Goal: Task Accomplishment & Management: Use online tool/utility

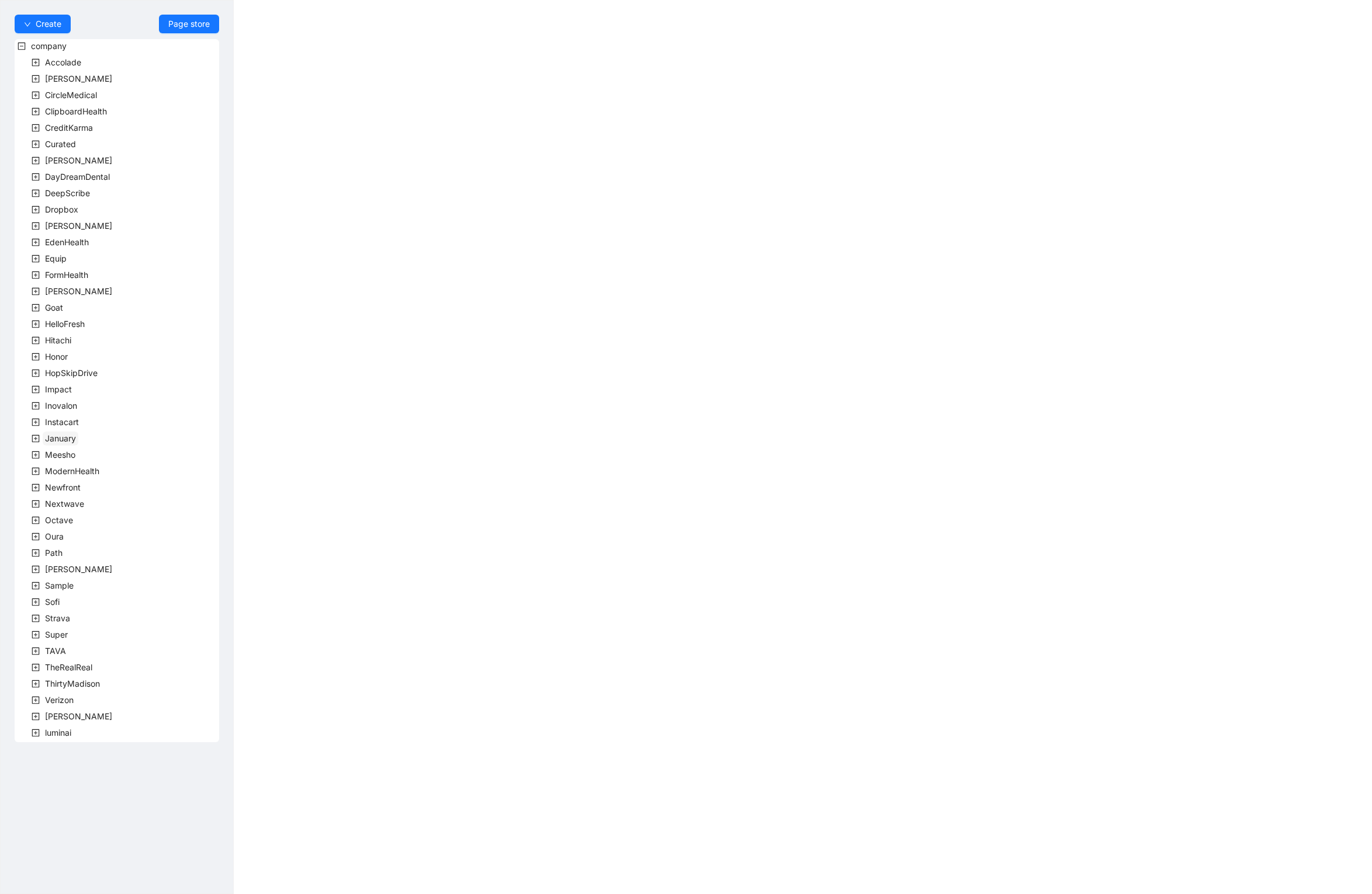
click at [68, 435] on span "January" at bounding box center [60, 438] width 31 height 10
click at [63, 451] on span "team" at bounding box center [69, 454] width 20 height 10
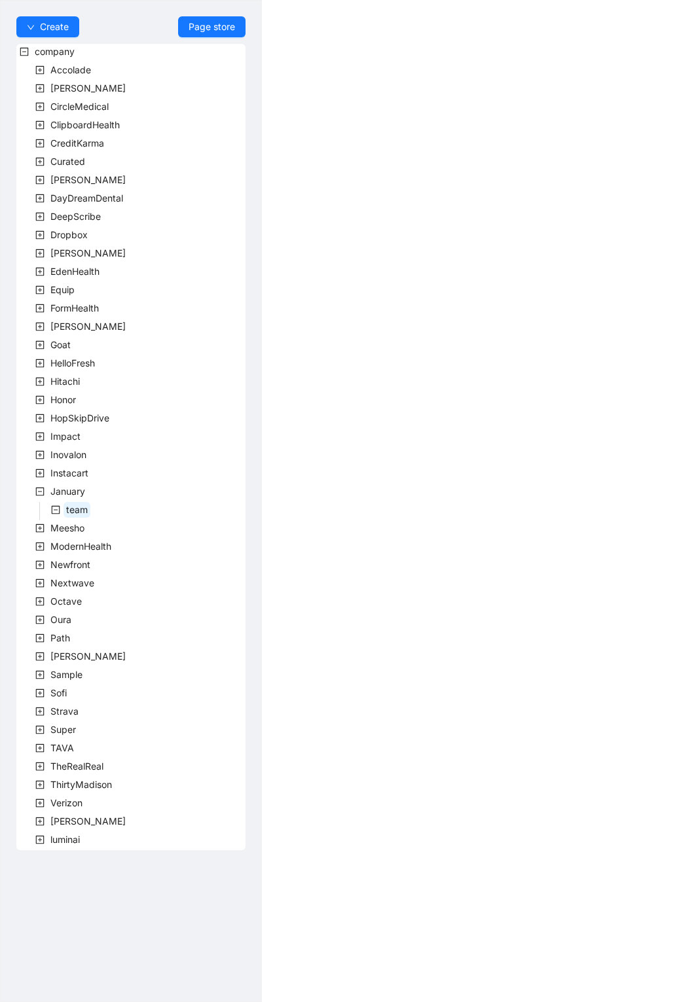
click at [71, 508] on span "team" at bounding box center [77, 509] width 22 height 11
click at [94, 528] on span "JanuaryTeam" at bounding box center [111, 527] width 58 height 11
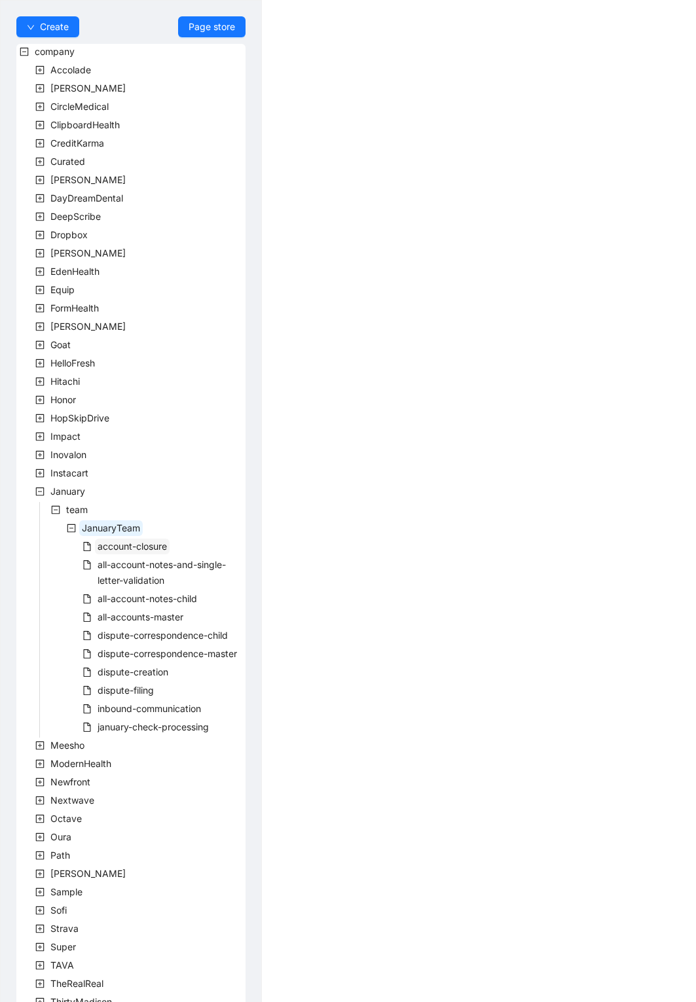
click at [126, 547] on span "account-closure" at bounding box center [132, 546] width 69 height 11
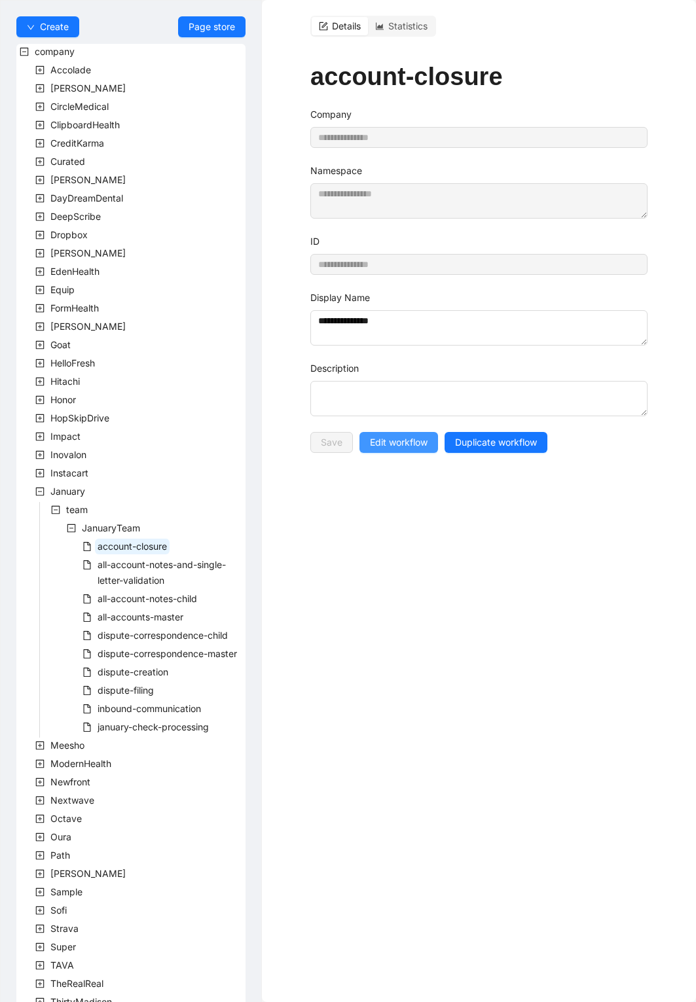
click at [388, 432] on button "Edit workflow" at bounding box center [398, 442] width 79 height 21
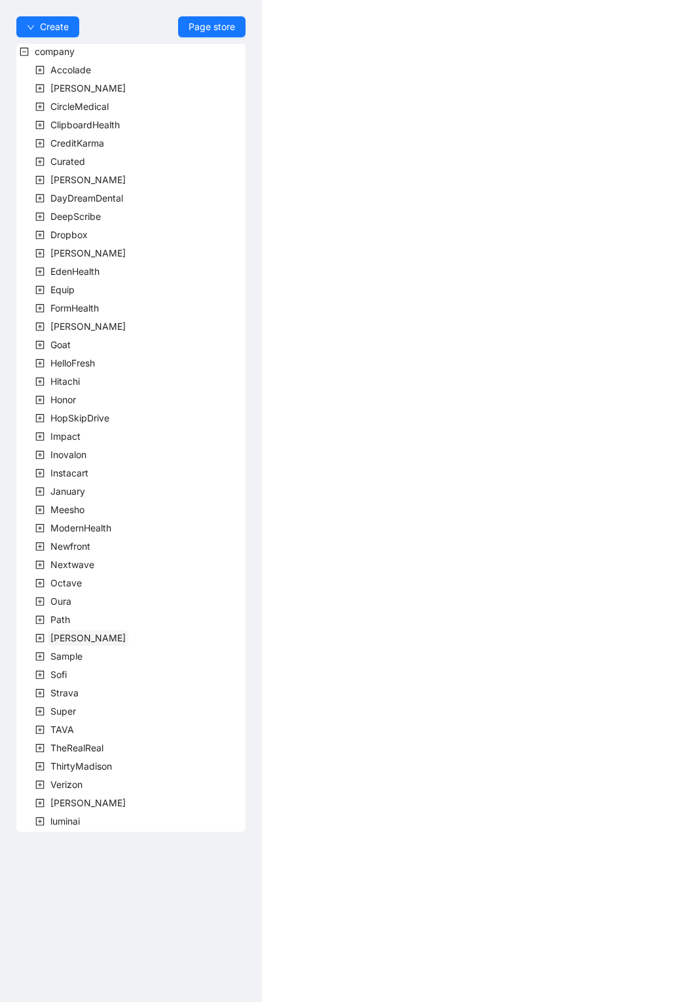
click at [69, 637] on span "[PERSON_NAME]" at bounding box center [87, 637] width 75 height 11
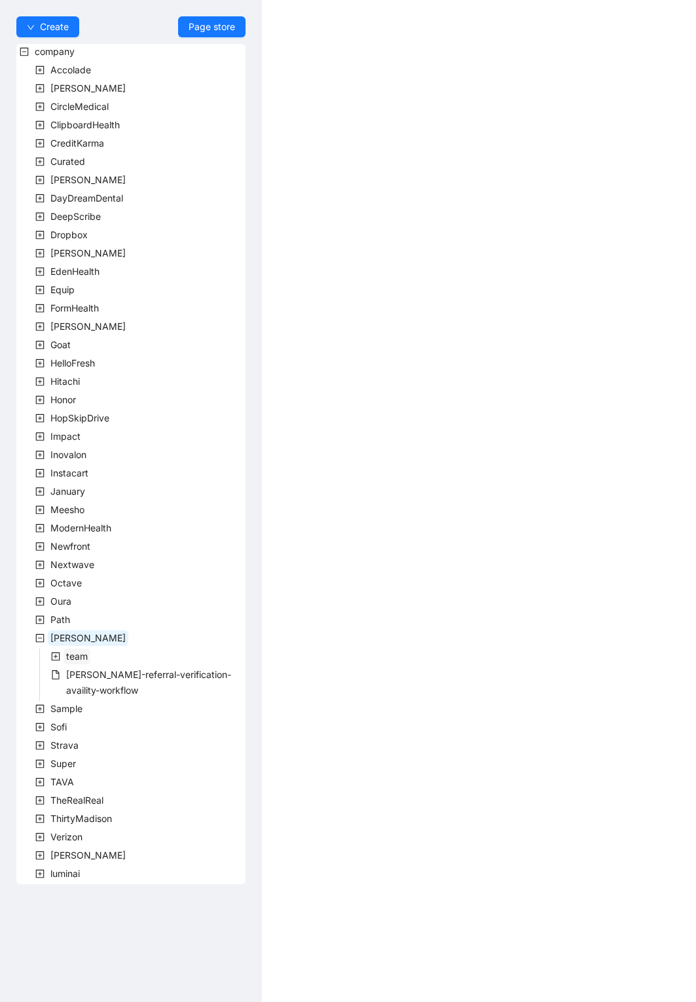
click at [74, 653] on span "team" at bounding box center [77, 656] width 22 height 11
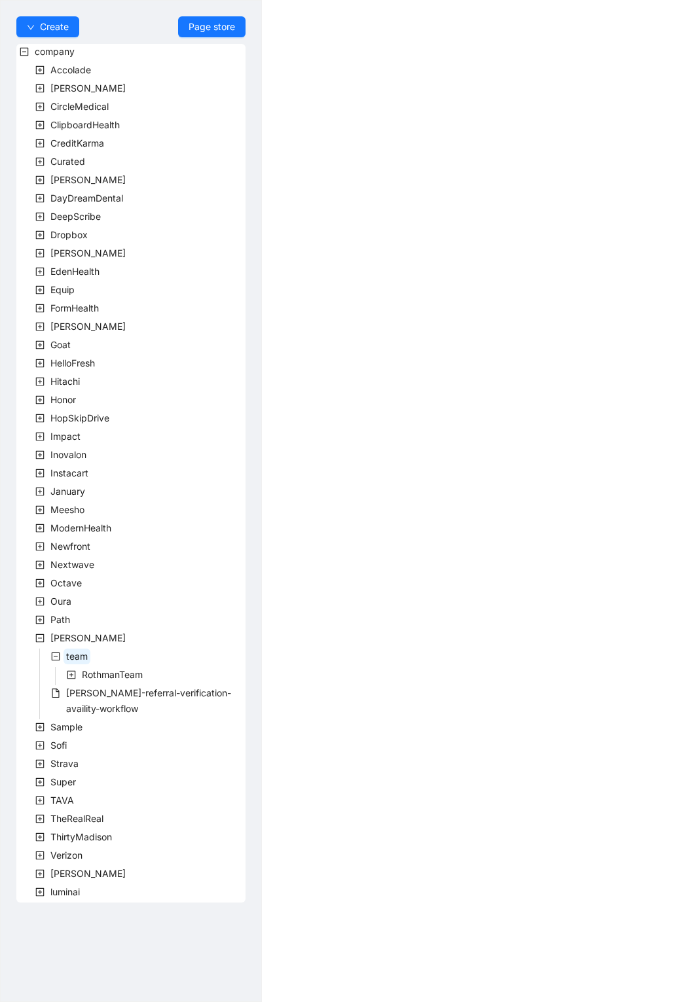
click at [92, 672] on span "RothmanTeam" at bounding box center [112, 674] width 61 height 11
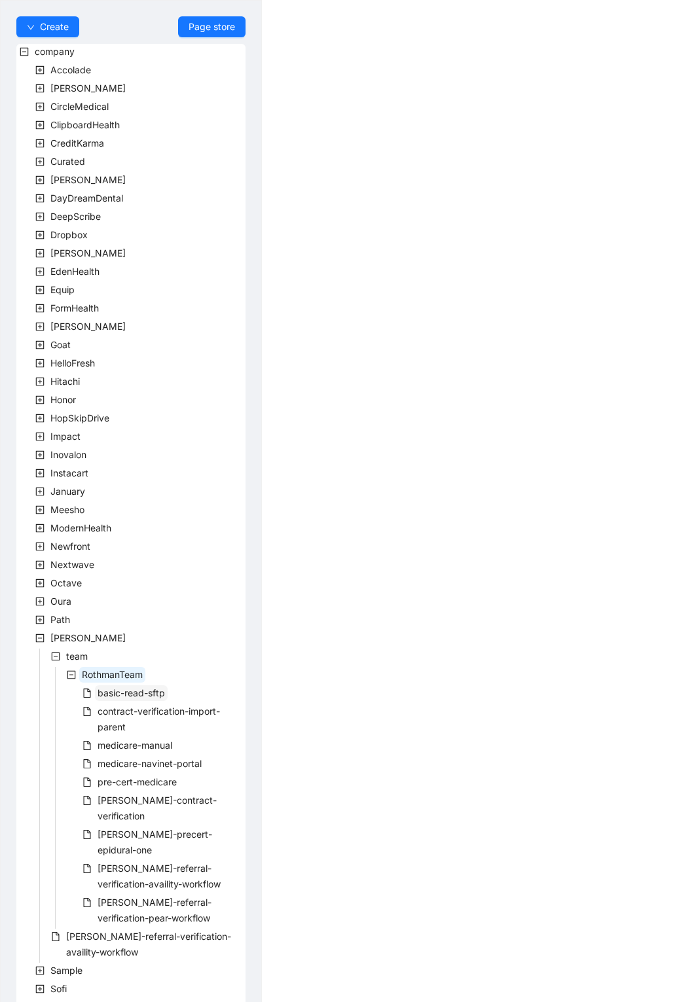
click at [105, 688] on span "basic-read-sftp" at bounding box center [131, 692] width 67 height 11
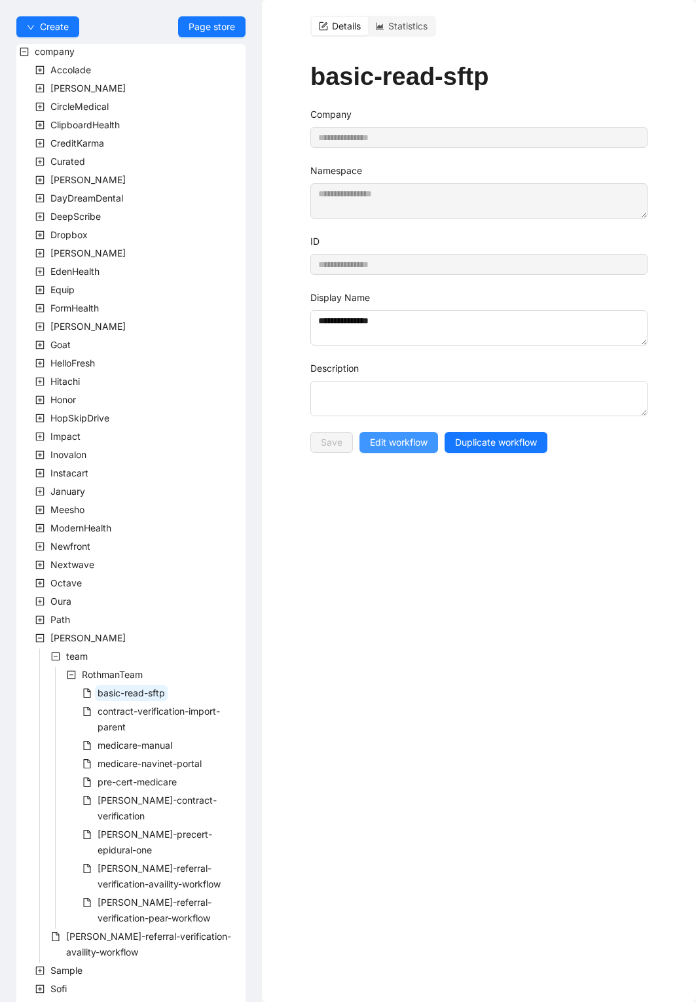
click at [397, 437] on span "Edit workflow" at bounding box center [399, 442] width 58 height 14
